Goal: Task Accomplishment & Management: Complete application form

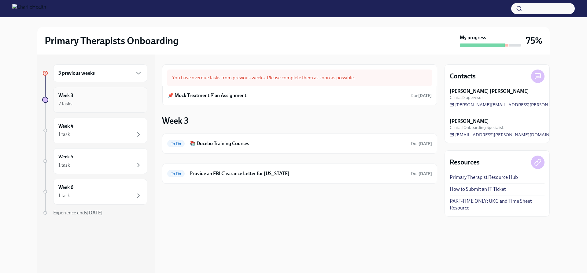
click at [132, 102] on div "2 tasks" at bounding box center [100, 103] width 84 height 7
click at [88, 73] on h6 "3 previous weeks" at bounding box center [76, 73] width 36 height 7
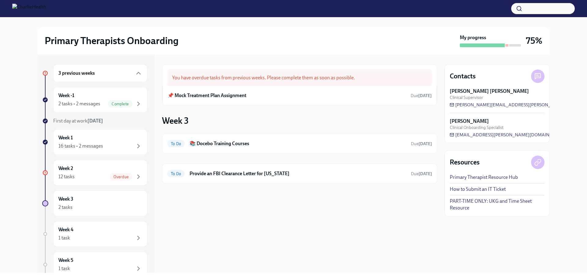
click at [109, 76] on div "3 previous weeks" at bounding box center [100, 72] width 84 height 7
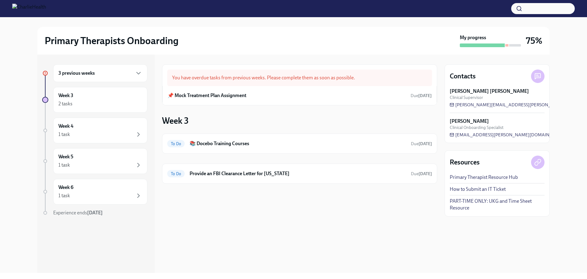
click at [109, 76] on div "3 previous weeks" at bounding box center [100, 72] width 84 height 7
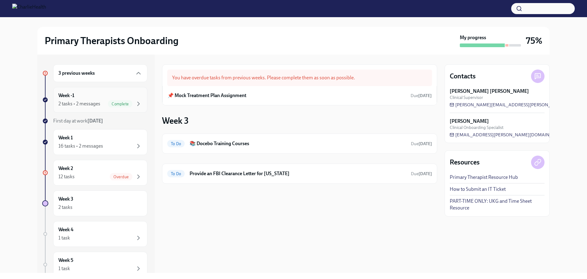
click at [113, 102] on span "Complete" at bounding box center [120, 104] width 24 height 5
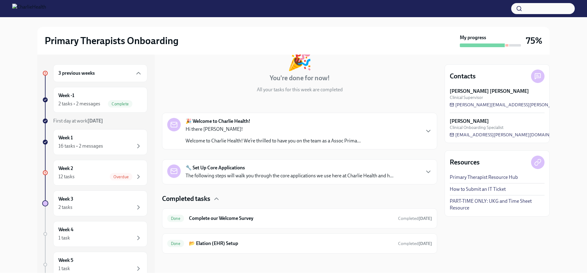
scroll to position [43, 0]
click at [96, 170] on div "Week 2 12 tasks Overdue" at bounding box center [100, 172] width 84 height 15
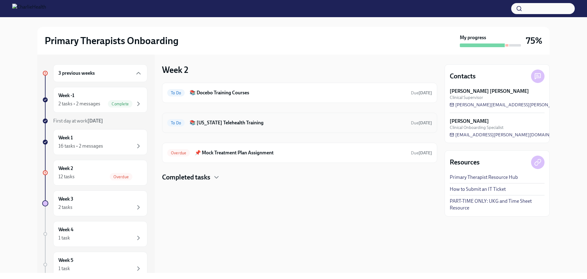
click at [257, 122] on h6 "📚 Washington Telehealth Training" at bounding box center [298, 122] width 217 height 7
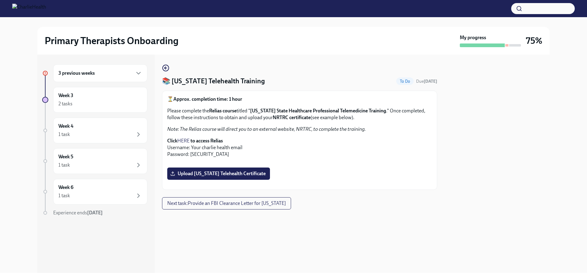
scroll to position [129, 0]
click at [244, 177] on span "Upload Washington Telehealth Certificate" at bounding box center [219, 173] width 94 height 6
click at [0, 0] on input "Upload Washington Telehealth Certificate" at bounding box center [0, 0] width 0 height 0
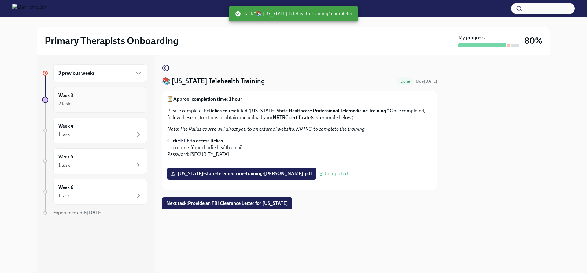
click at [113, 103] on div "2 tasks" at bounding box center [100, 103] width 84 height 7
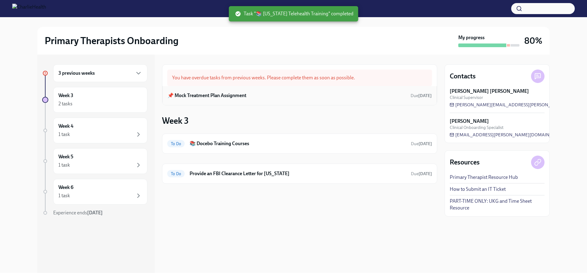
click at [217, 97] on h6 "📌 Mock Treatment Plan Assignment" at bounding box center [207, 95] width 79 height 7
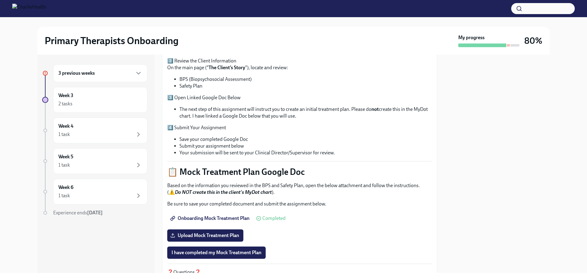
scroll to position [184, 0]
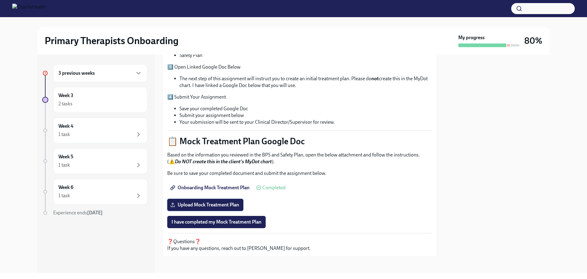
click at [221, 204] on span "Upload Mock Treatment Plan" at bounding box center [206, 205] width 68 height 6
click at [0, 0] on input "Upload Mock Treatment Plan" at bounding box center [0, 0] width 0 height 0
click at [220, 185] on span "Onboarding Mock Treatment Plan" at bounding box center [211, 187] width 78 height 6
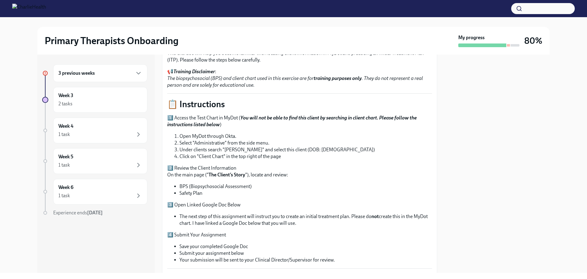
scroll to position [31, 0]
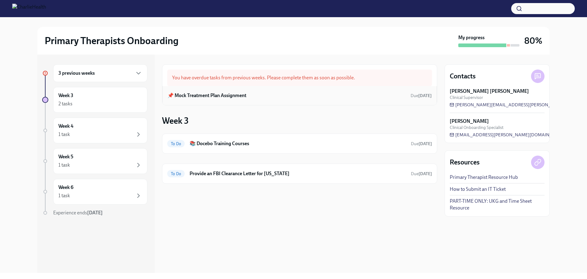
click at [230, 101] on div "📌 Mock Treatment Plan Assignment Due [DATE]" at bounding box center [299, 95] width 275 height 19
click at [230, 94] on h6 "📌 Mock Treatment Plan Assignment" at bounding box center [207, 95] width 79 height 7
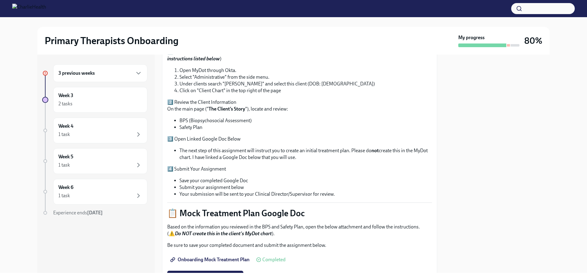
scroll to position [122, 0]
